Goal: Task Accomplishment & Management: Manage account settings

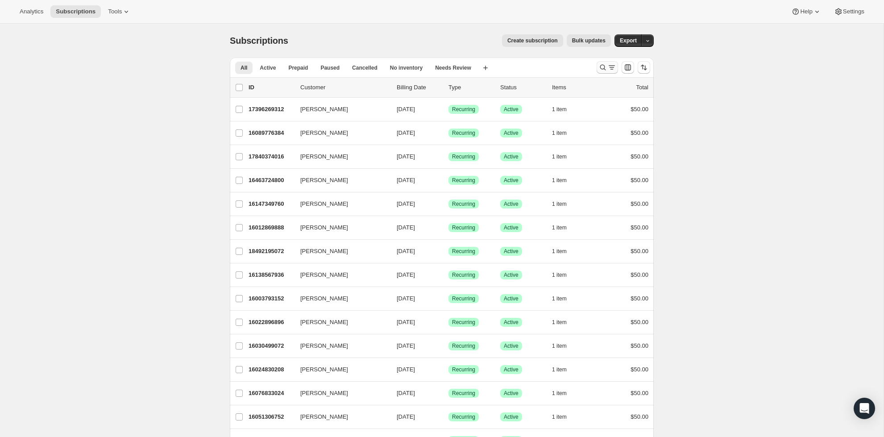
click at [608, 60] on div at bounding box center [623, 67] width 61 height 18
click at [608, 65] on icon "Search and filter results" at bounding box center [611, 67] width 9 height 9
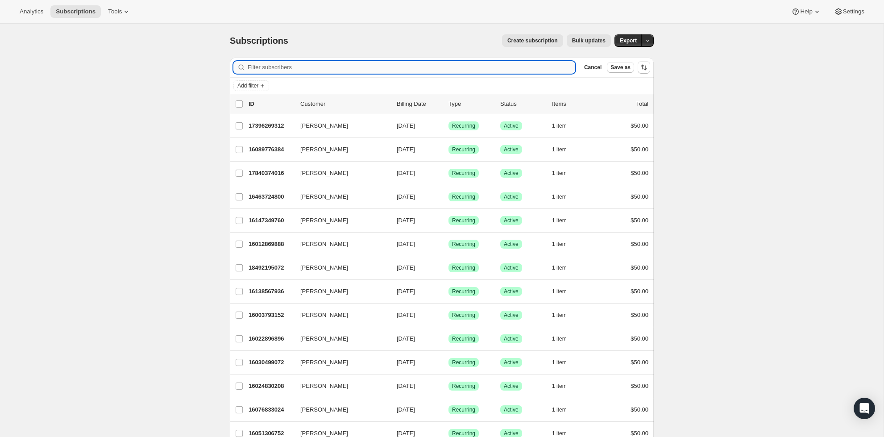
click at [427, 71] on input "Filter subscribers" at bounding box center [412, 67] width 328 height 12
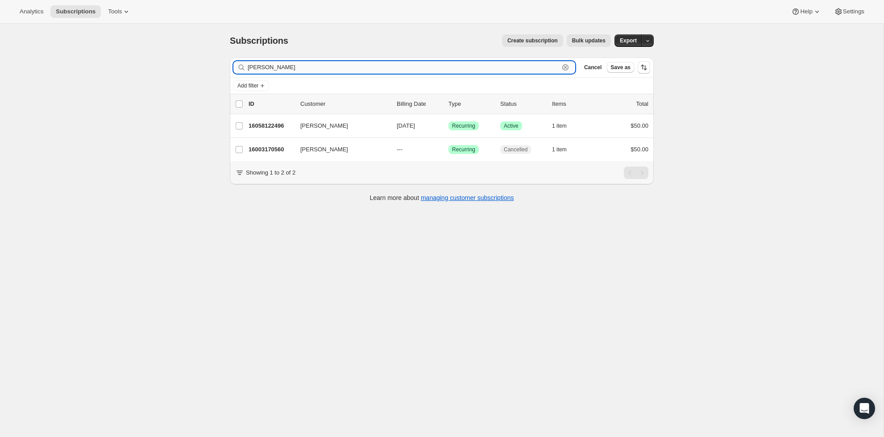
type input "Tyler"
click at [568, 68] on icon "button" at bounding box center [565, 67] width 6 height 6
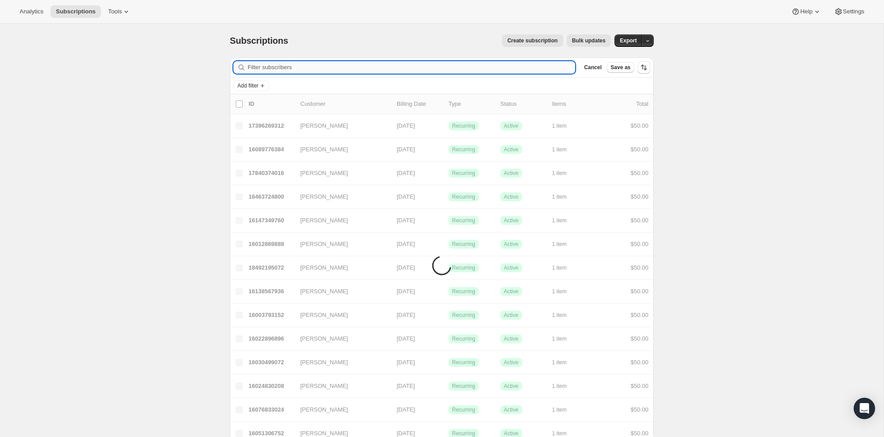
click at [536, 66] on input "Filter subscribers" at bounding box center [412, 67] width 328 height 12
click at [568, 66] on input "Filter subscribers" at bounding box center [412, 67] width 328 height 12
click at [565, 66] on input "Filter subscribers" at bounding box center [412, 67] width 328 height 12
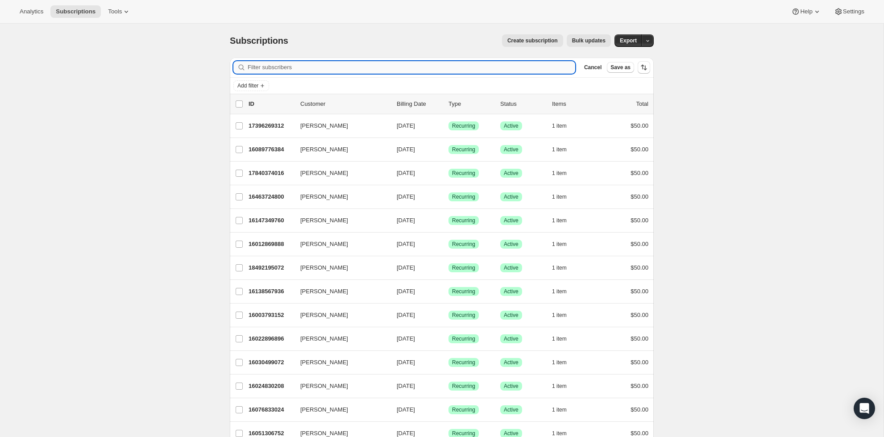
click at [483, 66] on input "Filter subscribers" at bounding box center [412, 67] width 328 height 12
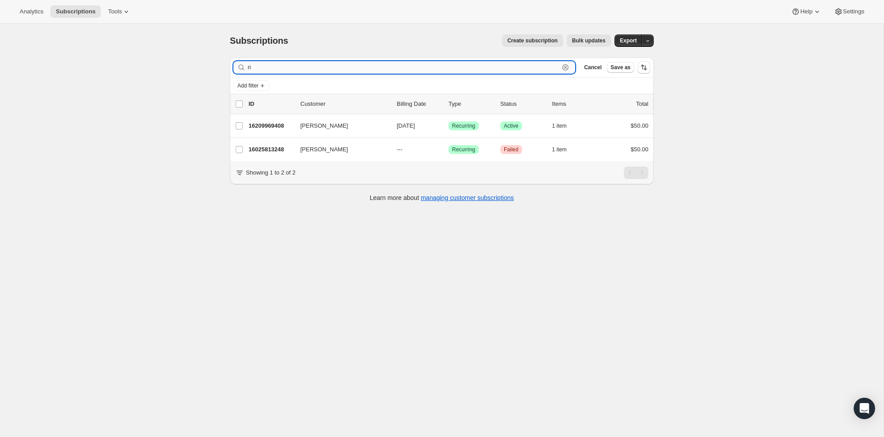
type input "rip"
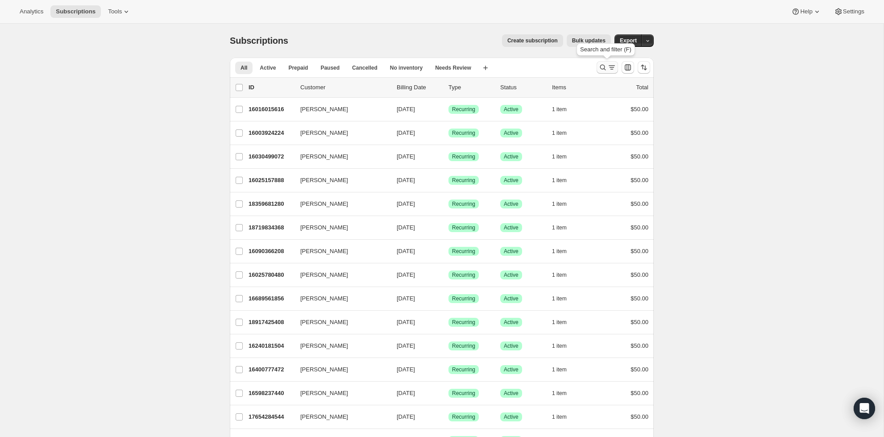
click at [598, 65] on icon "Search and filter results" at bounding box center [602, 67] width 9 height 9
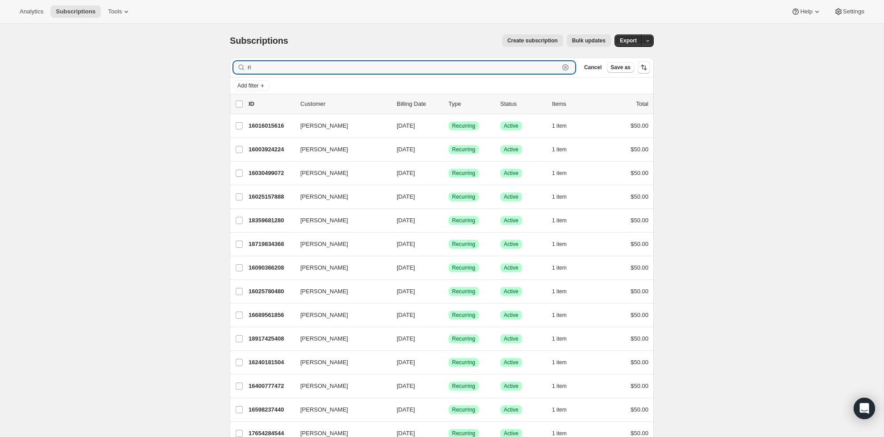
type input "r"
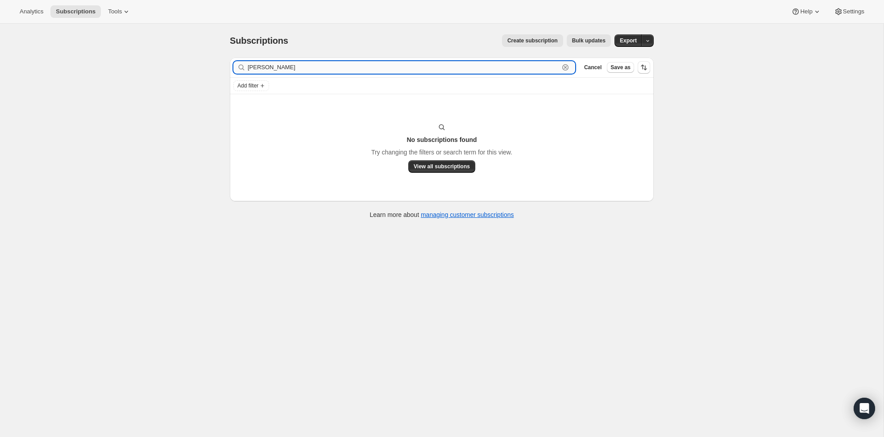
drag, startPoint x: 395, startPoint y: 97, endPoint x: 266, endPoint y: 66, distance: 132.5
click at [266, 66] on input "[PERSON_NAME]" at bounding box center [403, 67] width 311 height 12
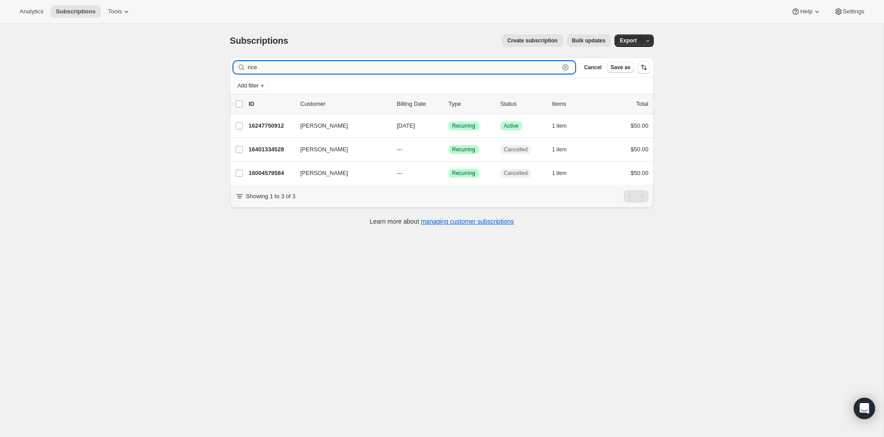
click at [281, 69] on input "rice" at bounding box center [403, 67] width 311 height 12
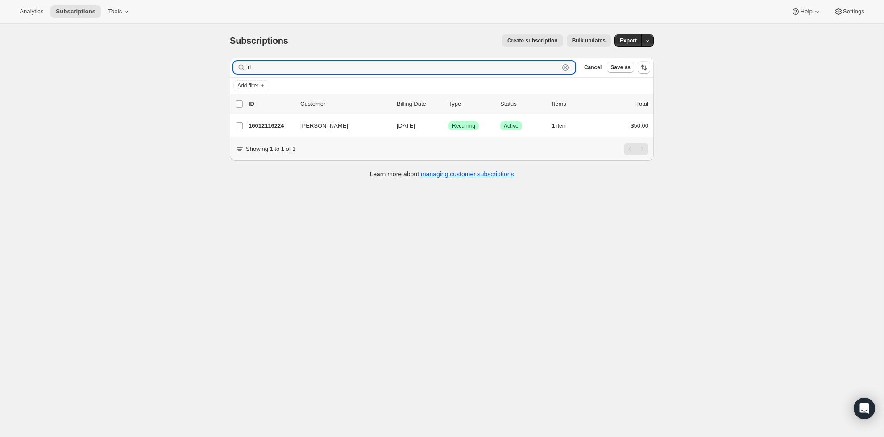
type input "r"
type input "ricco"
drag, startPoint x: 568, startPoint y: 66, endPoint x: 480, endPoint y: 29, distance: 94.6
click at [561, 63] on icon "button" at bounding box center [565, 67] width 9 height 9
